Goal: Transaction & Acquisition: Book appointment/travel/reservation

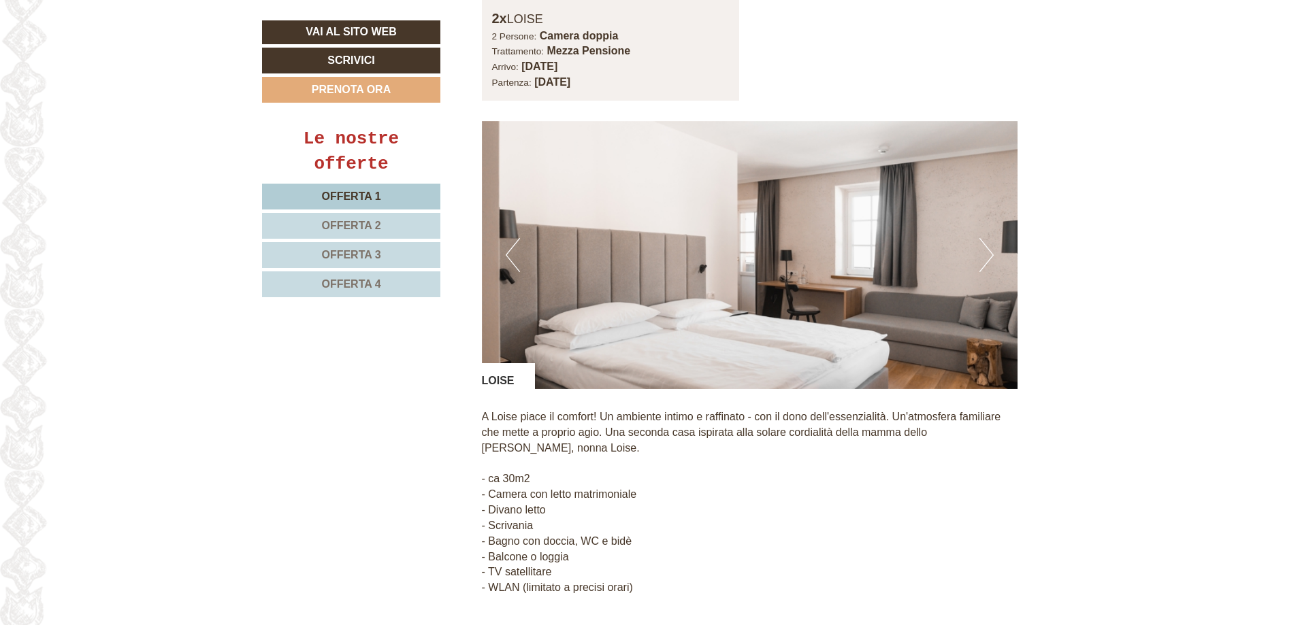
scroll to position [1157, 0]
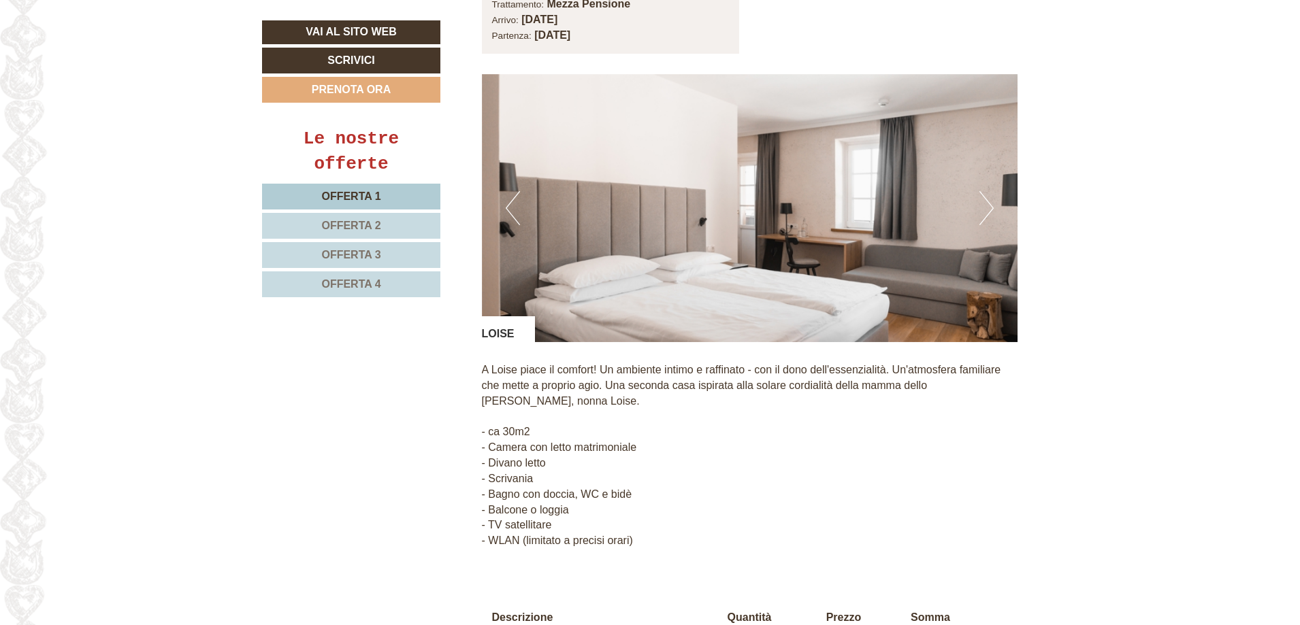
click at [979, 191] on button "Next" at bounding box center [986, 208] width 14 height 34
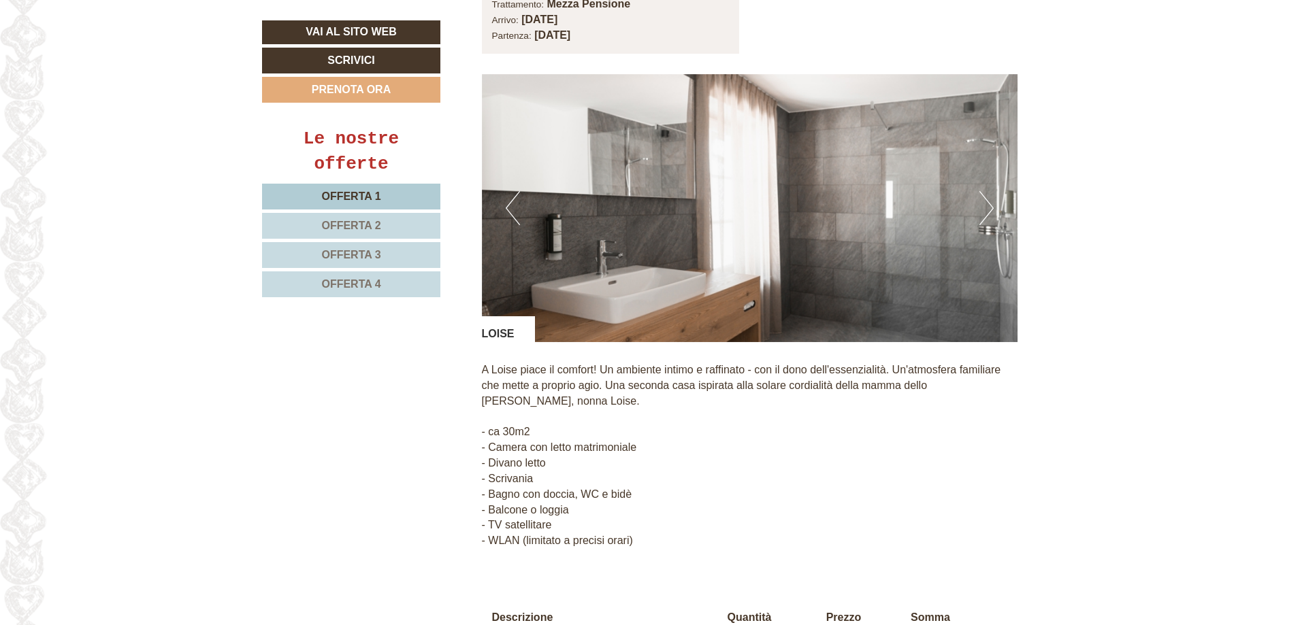
click at [979, 191] on button "Next" at bounding box center [986, 208] width 14 height 34
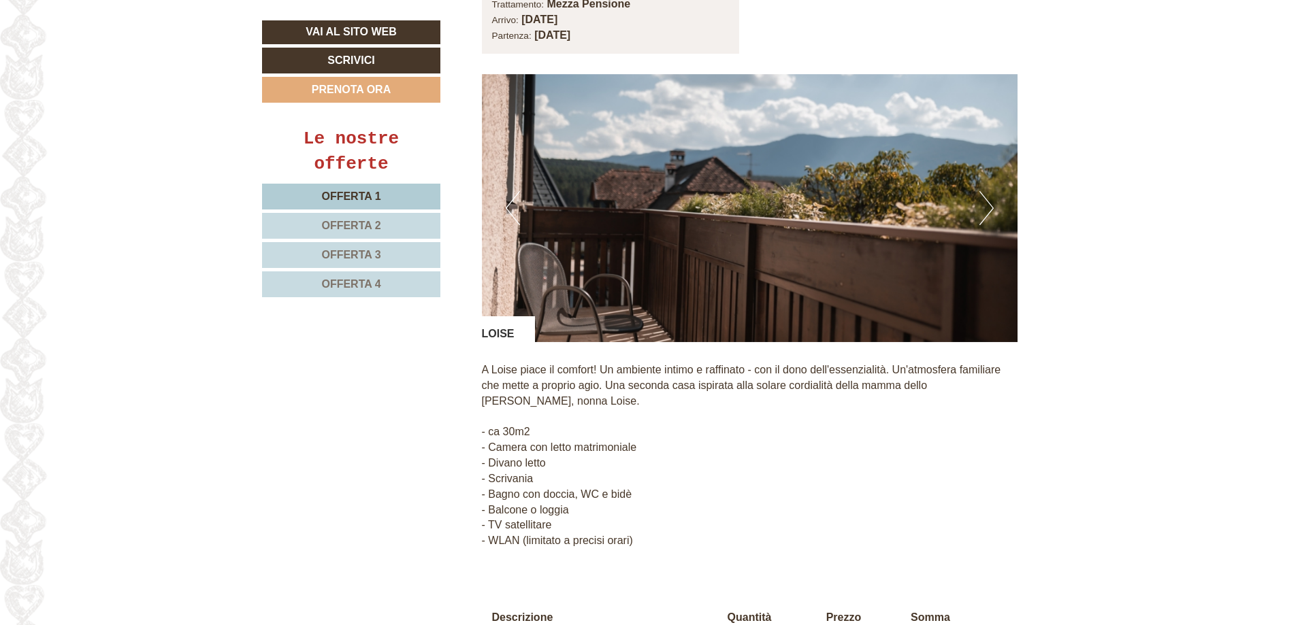
click at [979, 191] on button "Next" at bounding box center [986, 208] width 14 height 34
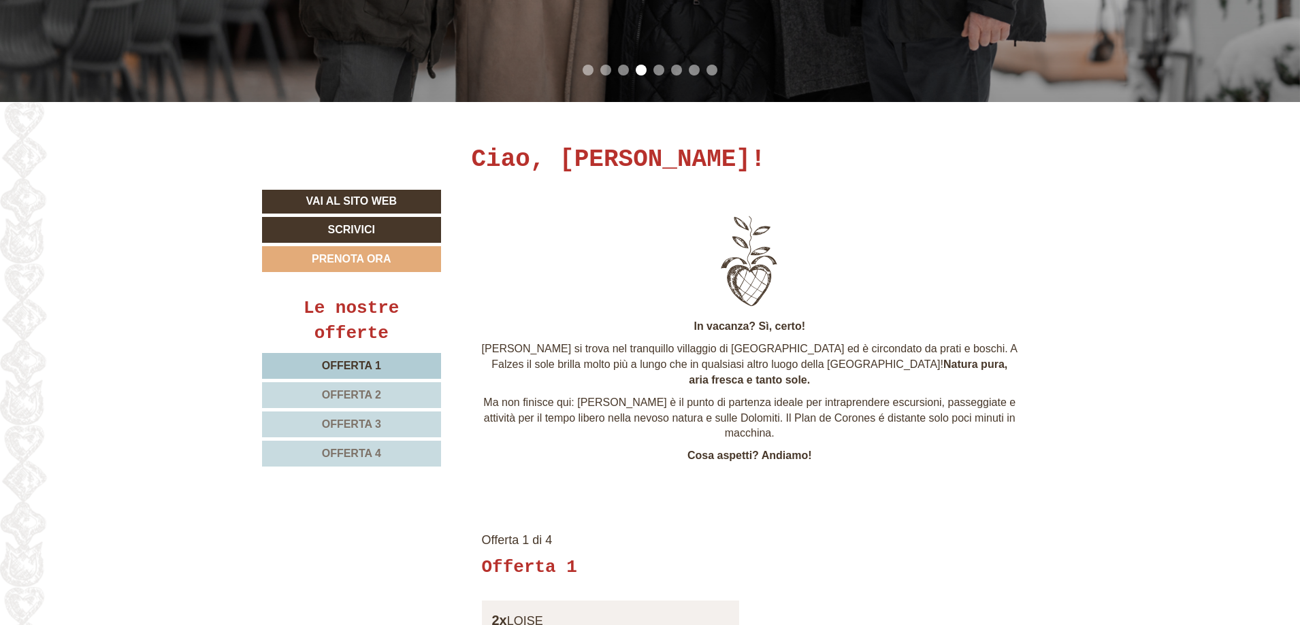
scroll to position [476, 0]
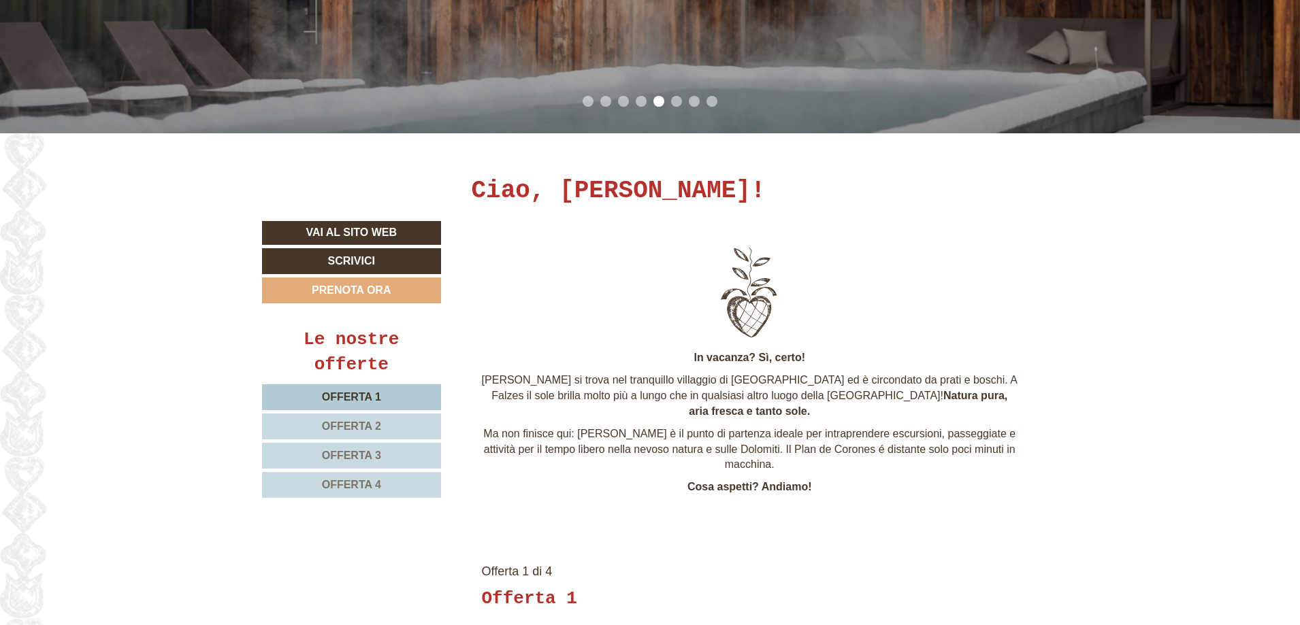
click at [397, 400] on link "Offerta 1" at bounding box center [351, 397] width 179 height 26
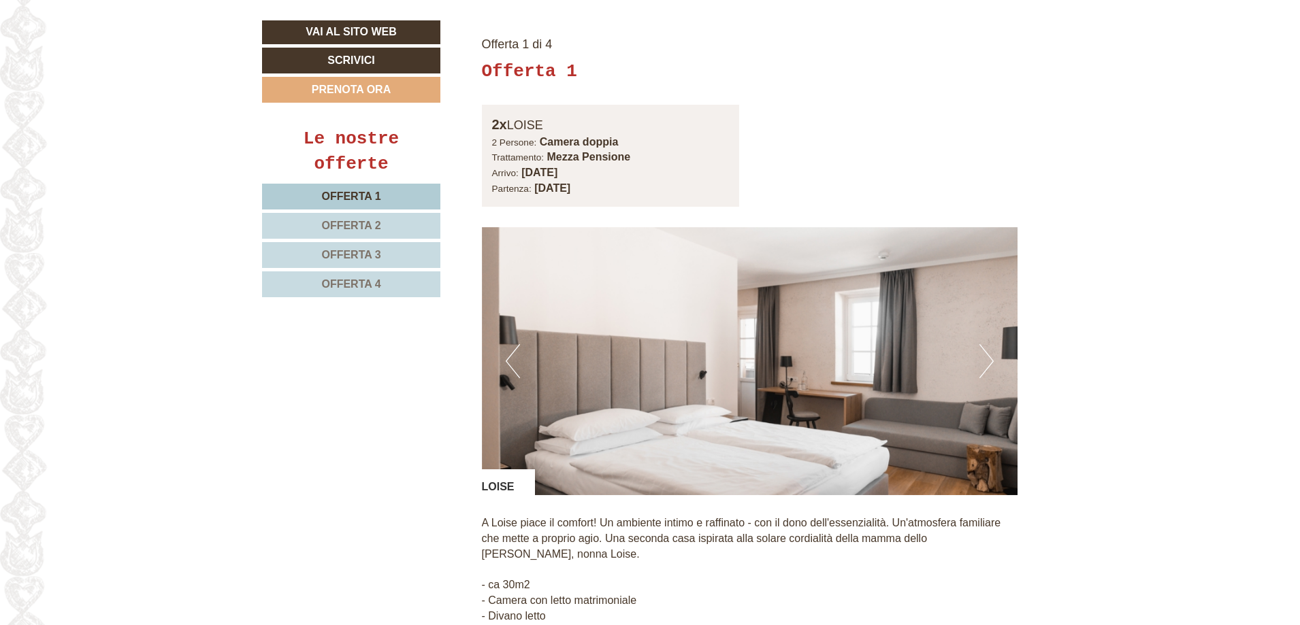
click at [371, 228] on span "Offerta 2" at bounding box center [350, 226] width 59 height 12
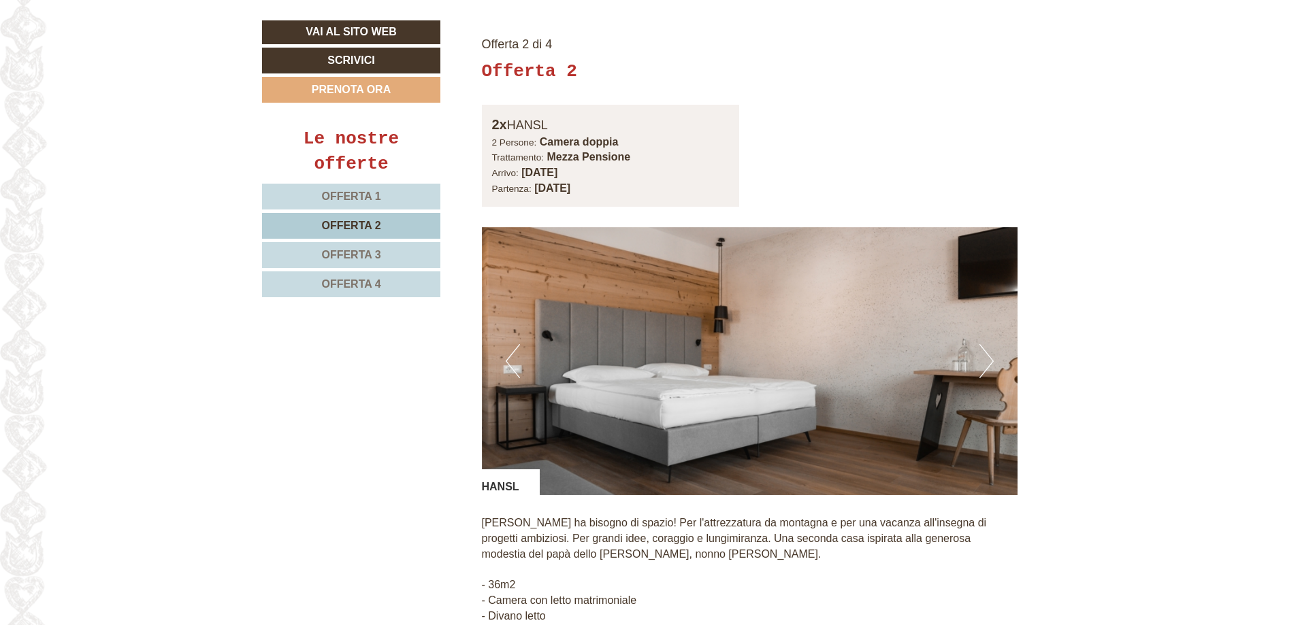
click at [371, 251] on span "Offerta 3" at bounding box center [350, 255] width 59 height 12
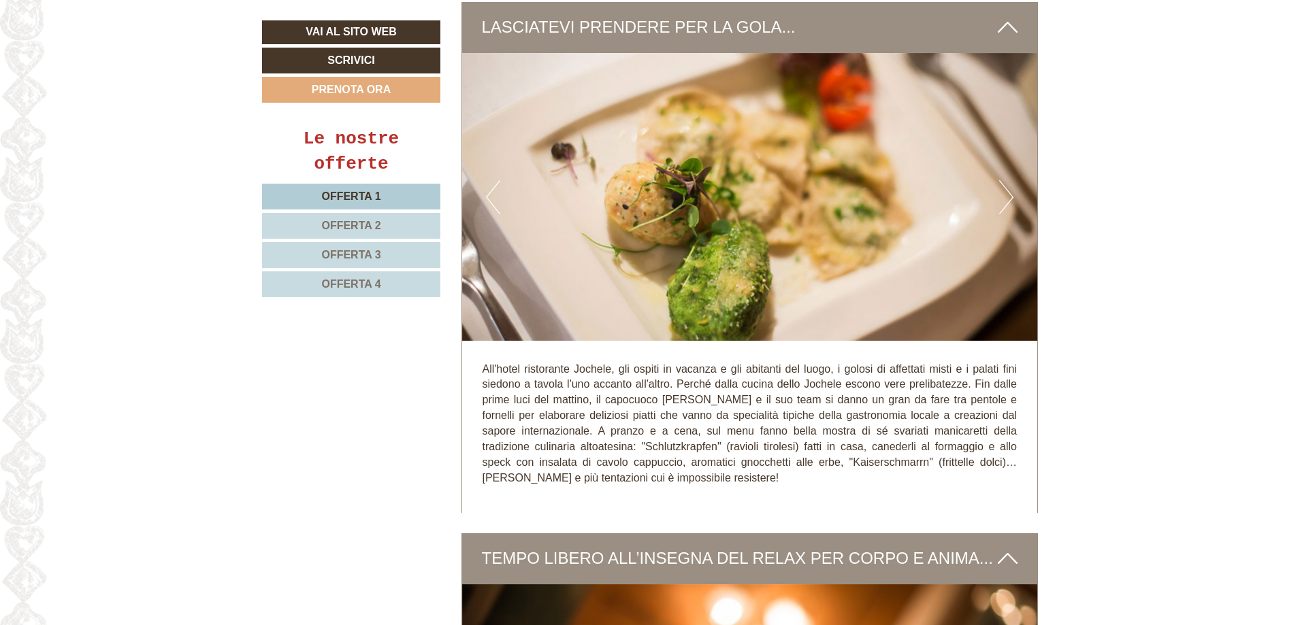
scroll to position [4165, 0]
